Goal: Transaction & Acquisition: Purchase product/service

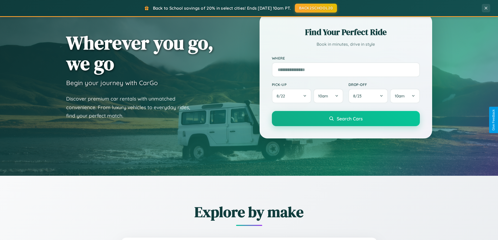
scroll to position [360, 0]
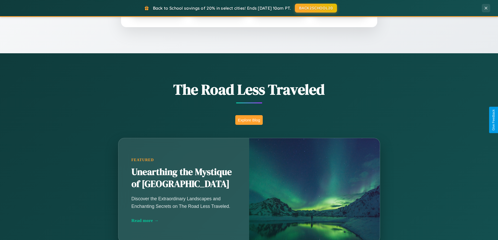
click at [249, 120] on button "Explore Blog" at bounding box center [248, 120] width 27 height 10
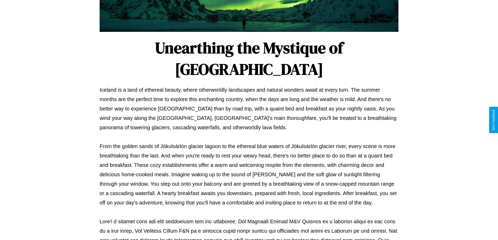
scroll to position [169, 0]
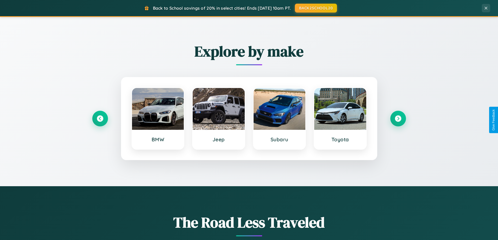
scroll to position [225, 0]
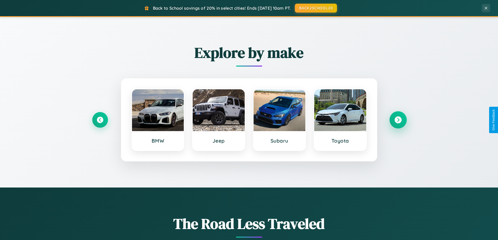
click at [398, 120] on icon at bounding box center [397, 120] width 7 height 7
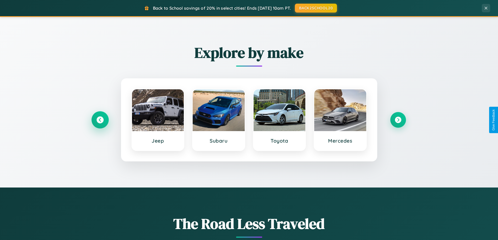
click at [100, 120] on icon at bounding box center [99, 120] width 7 height 7
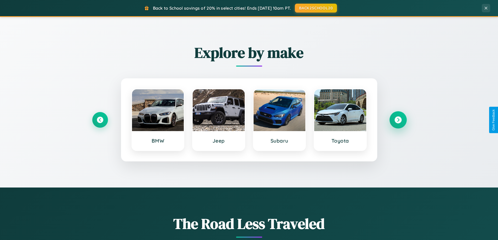
click at [398, 120] on icon at bounding box center [397, 120] width 7 height 7
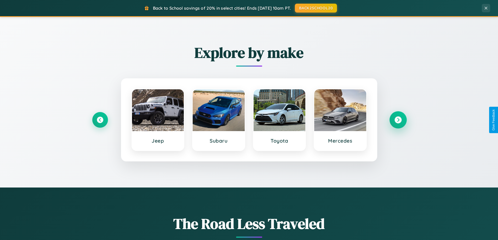
click at [398, 120] on icon at bounding box center [397, 120] width 7 height 7
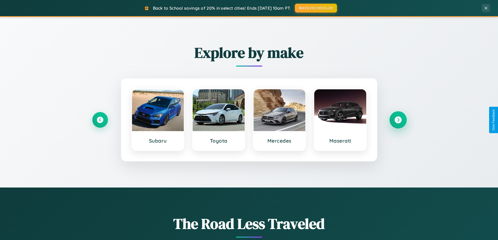
click at [398, 120] on icon at bounding box center [397, 120] width 7 height 7
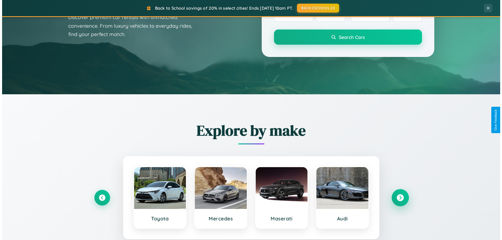
scroll to position [0, 0]
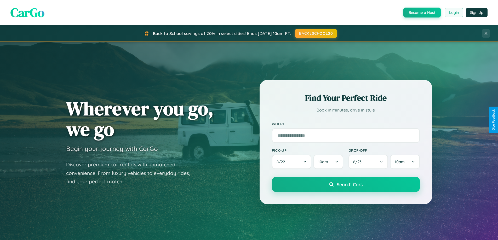
click at [453, 13] on button "Login" at bounding box center [453, 12] width 19 height 9
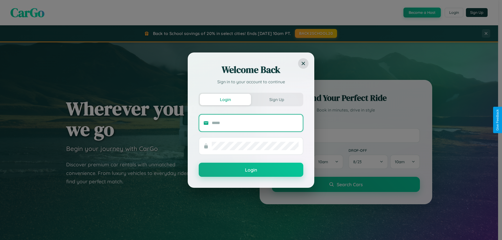
click at [255, 123] on input "text" at bounding box center [255, 123] width 87 height 8
type input "**********"
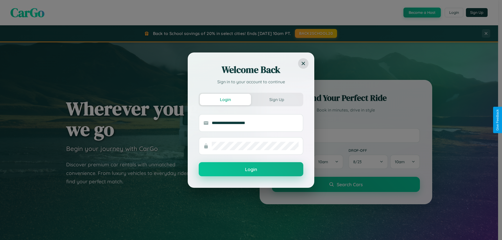
click at [251, 169] on button "Login" at bounding box center [251, 169] width 105 height 14
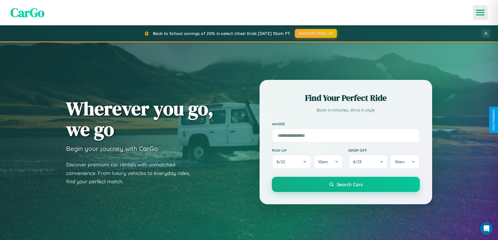
click at [480, 13] on icon "Open menu" at bounding box center [480, 12] width 8 height 5
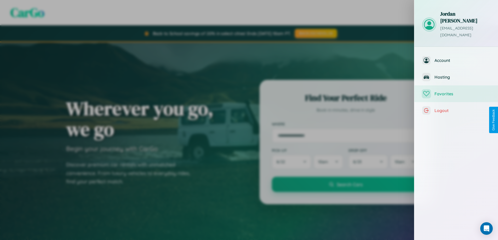
click at [456, 91] on span "Favorites" at bounding box center [462, 93] width 56 height 5
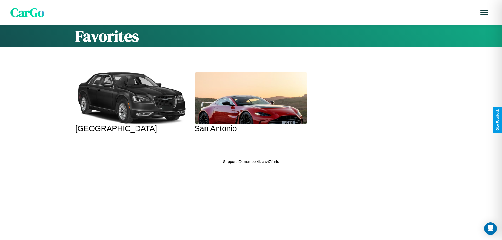
click at [131, 102] on div at bounding box center [131, 98] width 113 height 52
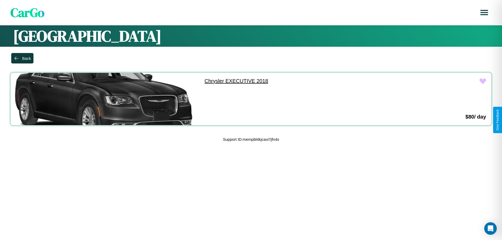
click at [290, 81] on link "Chrysler EXECUTIVE 2018" at bounding box center [292, 81] width 186 height 16
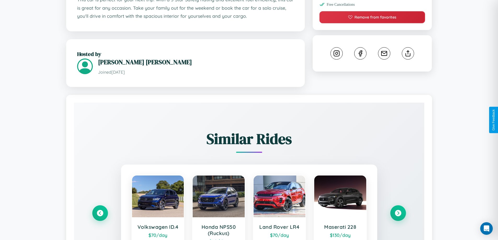
scroll to position [306, 0]
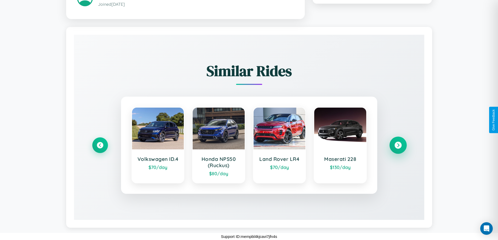
click at [398, 145] on icon at bounding box center [397, 145] width 7 height 7
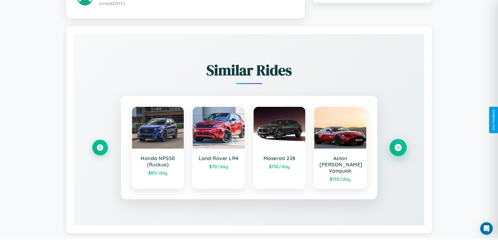
click at [398, 145] on icon at bounding box center [397, 147] width 7 height 7
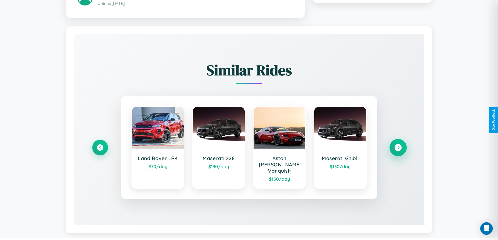
click at [398, 145] on icon at bounding box center [397, 147] width 7 height 7
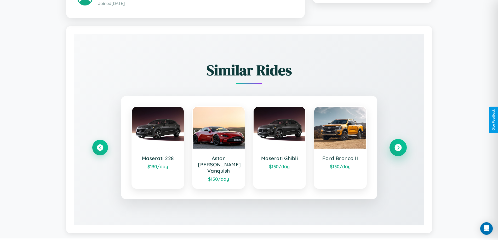
click at [398, 145] on icon at bounding box center [397, 147] width 7 height 7
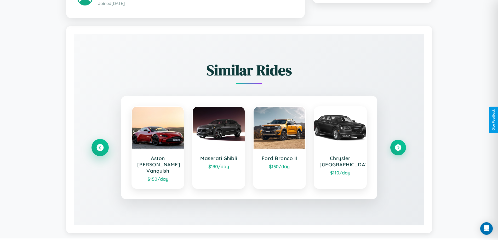
click at [100, 145] on icon at bounding box center [99, 147] width 7 height 7
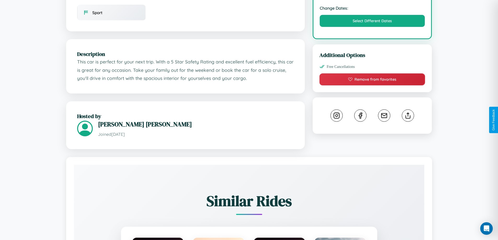
scroll to position [172, 0]
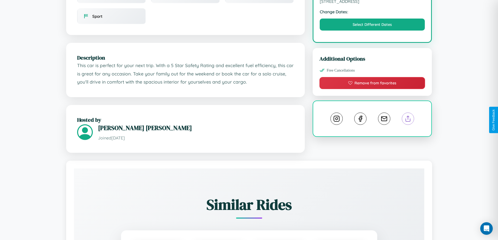
click at [408, 119] on line at bounding box center [408, 118] width 0 height 4
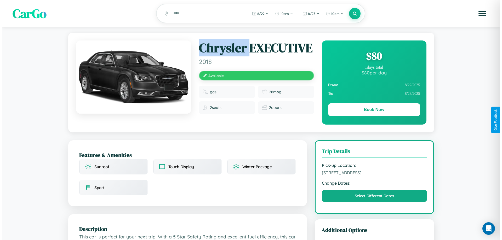
scroll to position [0, 0]
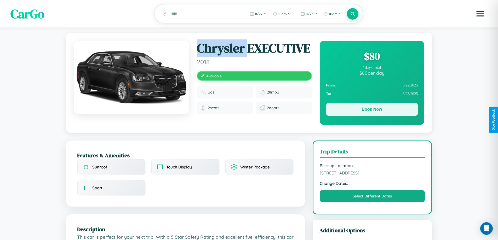
click at [372, 110] on button "Book Now" at bounding box center [372, 109] width 92 height 13
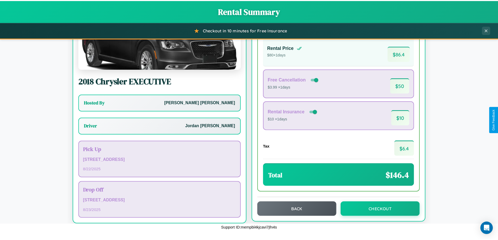
scroll to position [38, 0]
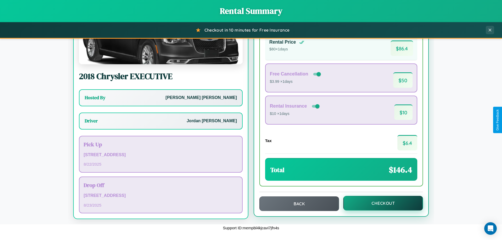
click at [379, 203] on button "Checkout" at bounding box center [383, 203] width 80 height 15
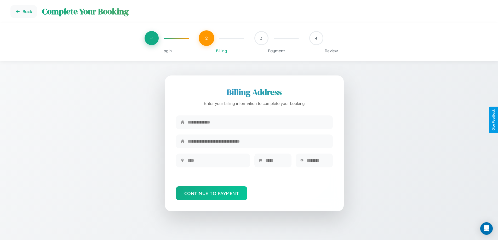
click at [258, 123] on input "text" at bounding box center [258, 122] width 140 height 13
type input "**********"
click at [216, 162] on input "text" at bounding box center [216, 160] width 58 height 13
type input "********"
click at [276, 162] on input "text" at bounding box center [275, 160] width 21 height 13
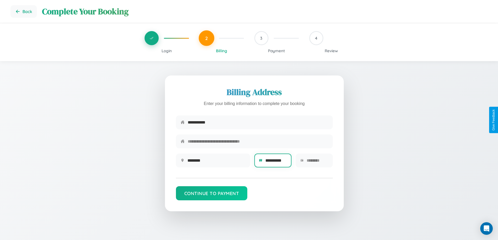
scroll to position [0, 2]
type input "**********"
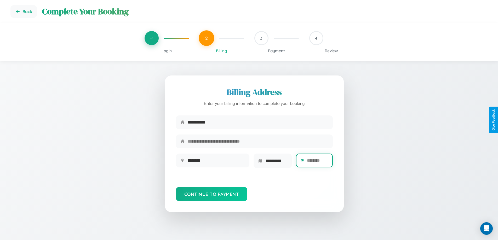
scroll to position [0, 0]
click at [317, 162] on input "text" at bounding box center [317, 160] width 21 height 13
type input "*****"
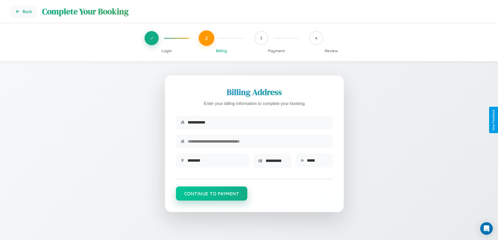
click at [211, 195] on button "Continue to Payment" at bounding box center [212, 194] width 72 height 14
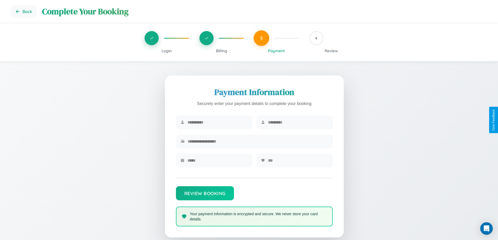
click at [217, 123] on input "text" at bounding box center [217, 122] width 60 height 13
type input "******"
click at [298, 123] on input "text" at bounding box center [298, 122] width 60 height 13
type input "*******"
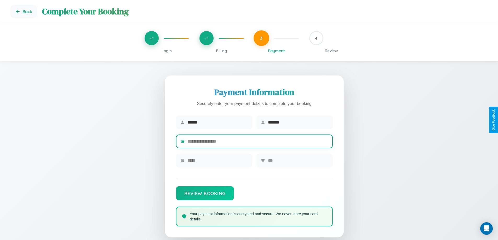
click at [258, 142] on input "text" at bounding box center [258, 141] width 140 height 13
type input "**********"
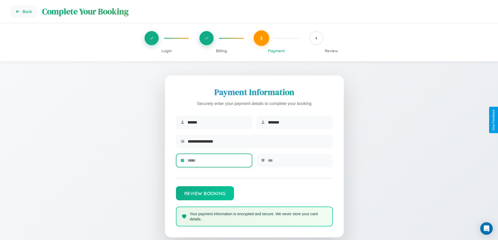
click at [217, 162] on input "text" at bounding box center [217, 160] width 60 height 13
type input "*****"
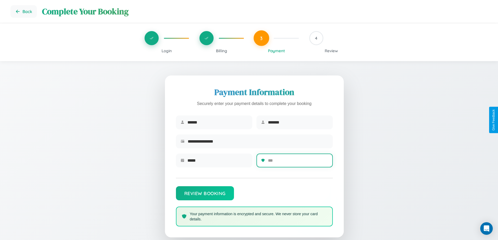
click at [298, 162] on input "text" at bounding box center [298, 160] width 60 height 13
type input "***"
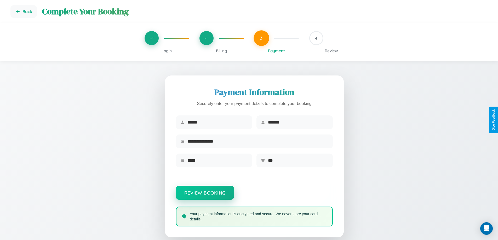
click at [205, 195] on button "Review Booking" at bounding box center [205, 193] width 58 height 14
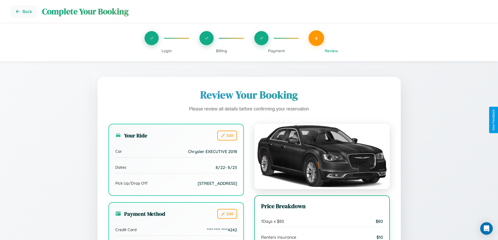
scroll to position [58, 0]
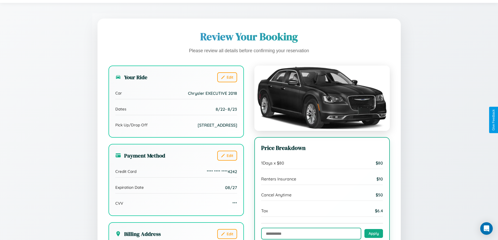
click at [311, 234] on input "text" at bounding box center [311, 234] width 100 height 12
type input "**********"
click at [373, 234] on button "Apply" at bounding box center [373, 233] width 19 height 9
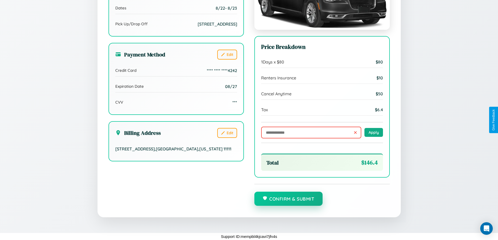
click at [288, 199] on button "Confirm & Submit" at bounding box center [288, 199] width 68 height 14
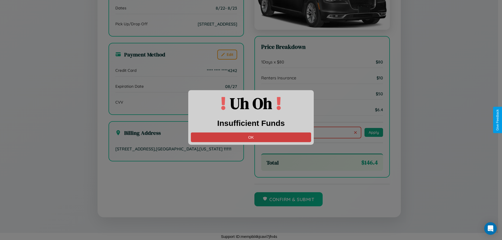
click at [251, 137] on button "OK" at bounding box center [251, 137] width 120 height 10
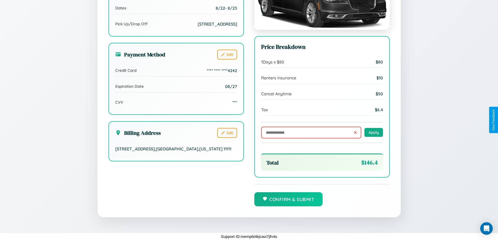
scroll to position [0, 0]
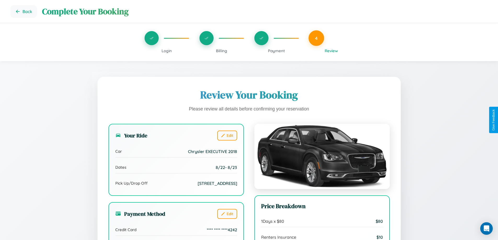
click at [221, 51] on span "Billing" at bounding box center [221, 50] width 11 height 5
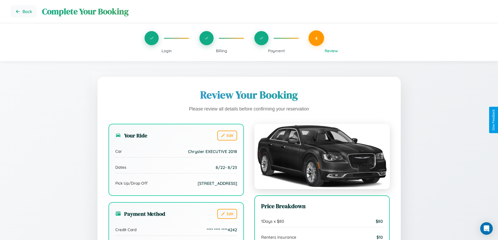
click at [221, 51] on span "Billing" at bounding box center [221, 50] width 11 height 5
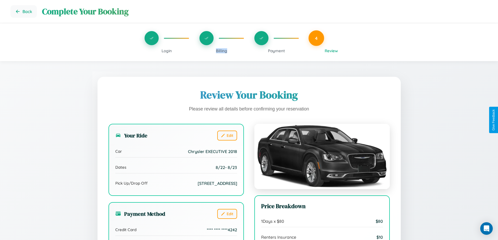
click at [221, 51] on span "Billing" at bounding box center [221, 50] width 11 height 5
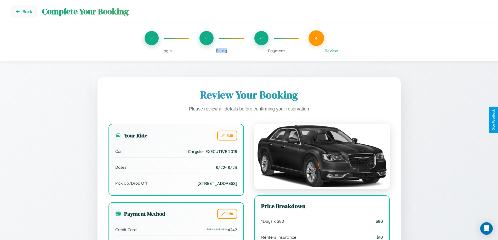
click at [221, 51] on span "Billing" at bounding box center [221, 50] width 11 height 5
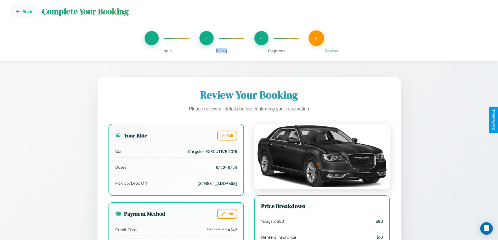
click at [221, 51] on span "Billing" at bounding box center [221, 50] width 11 height 5
